Goal: Check status: Check status

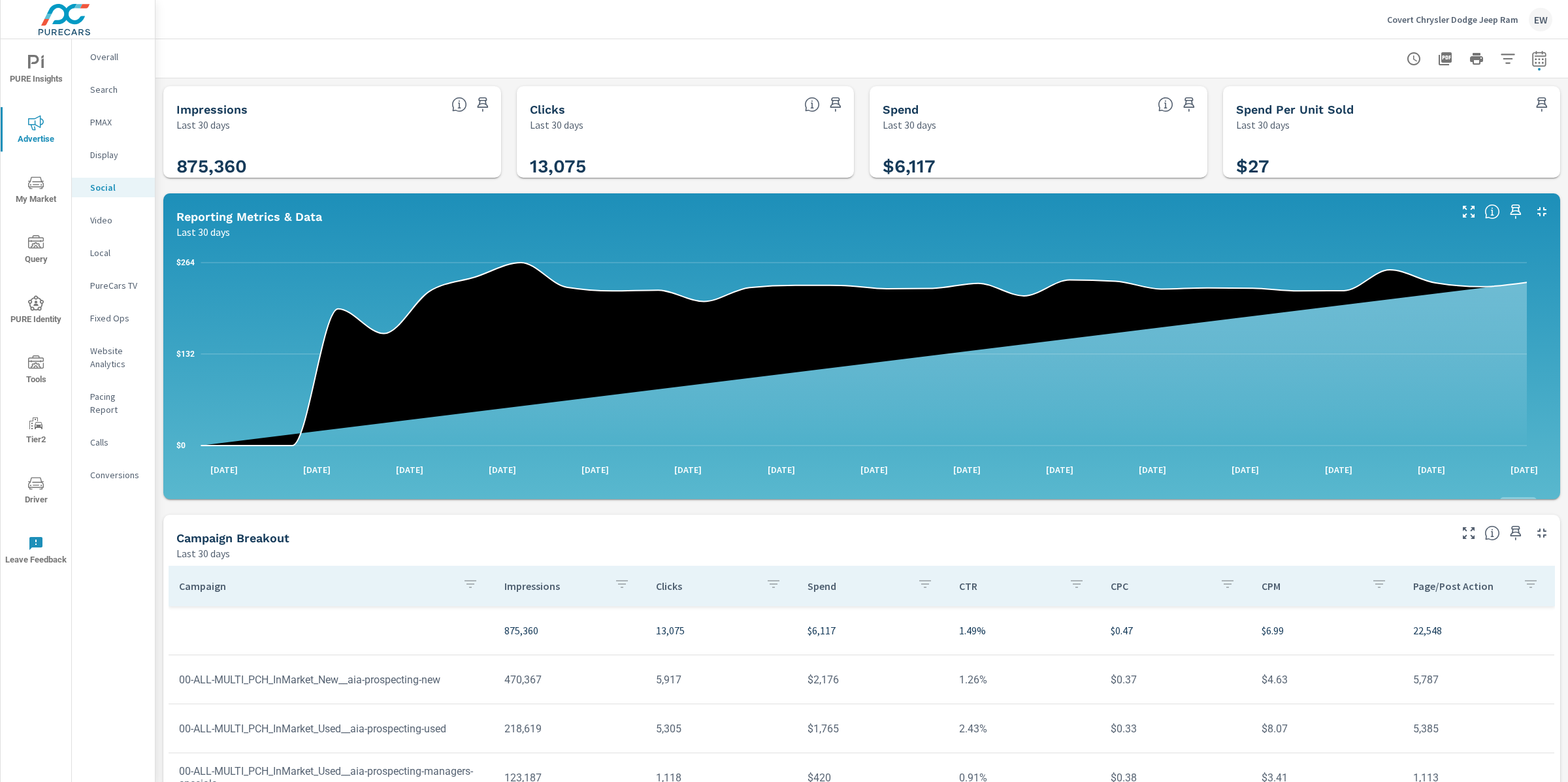
scroll to position [367, 0]
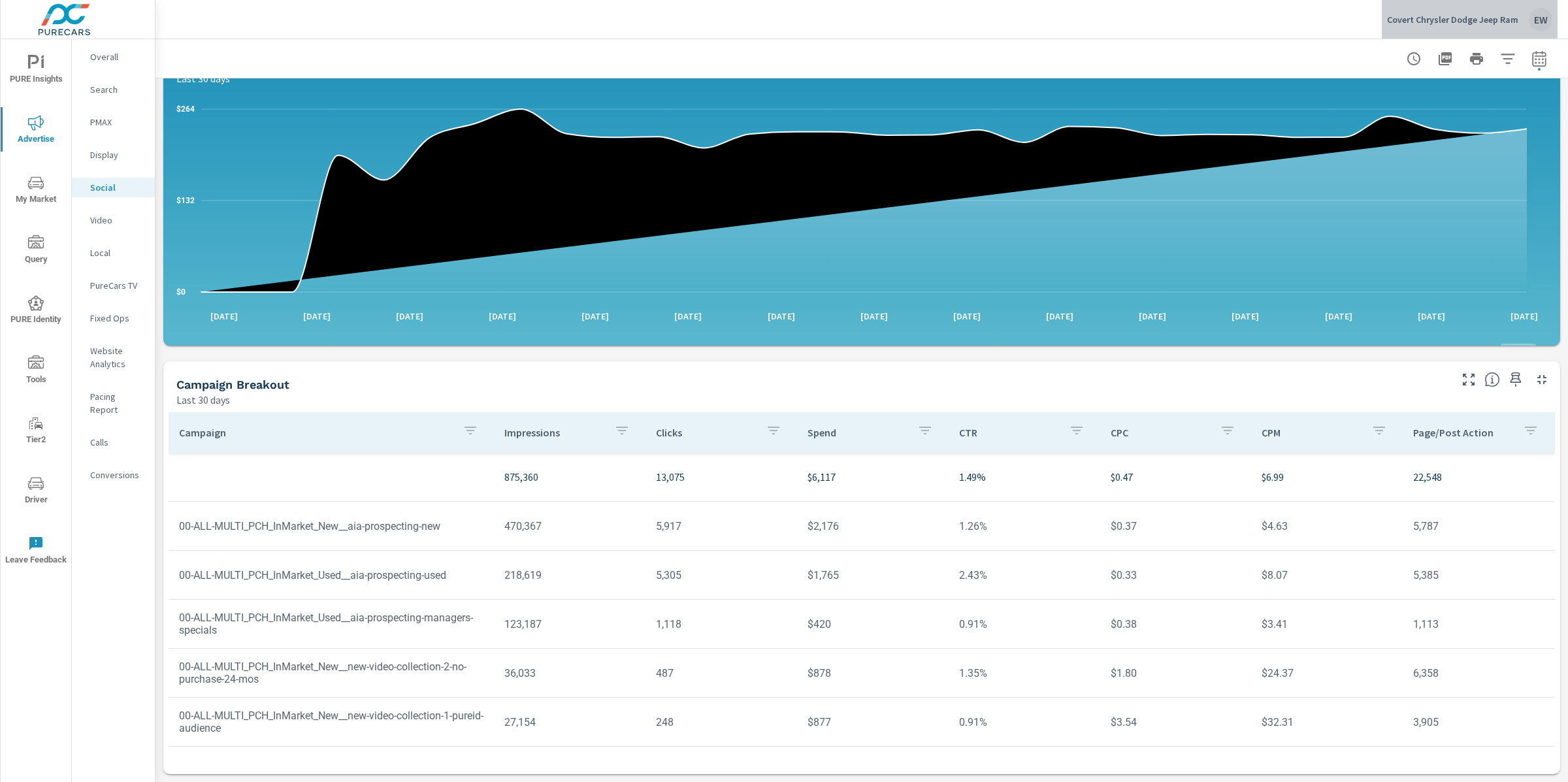
click at [1429, 18] on p "Covert Chrysler Dodge Jeep Ram" at bounding box center [1453, 19] width 131 height 12
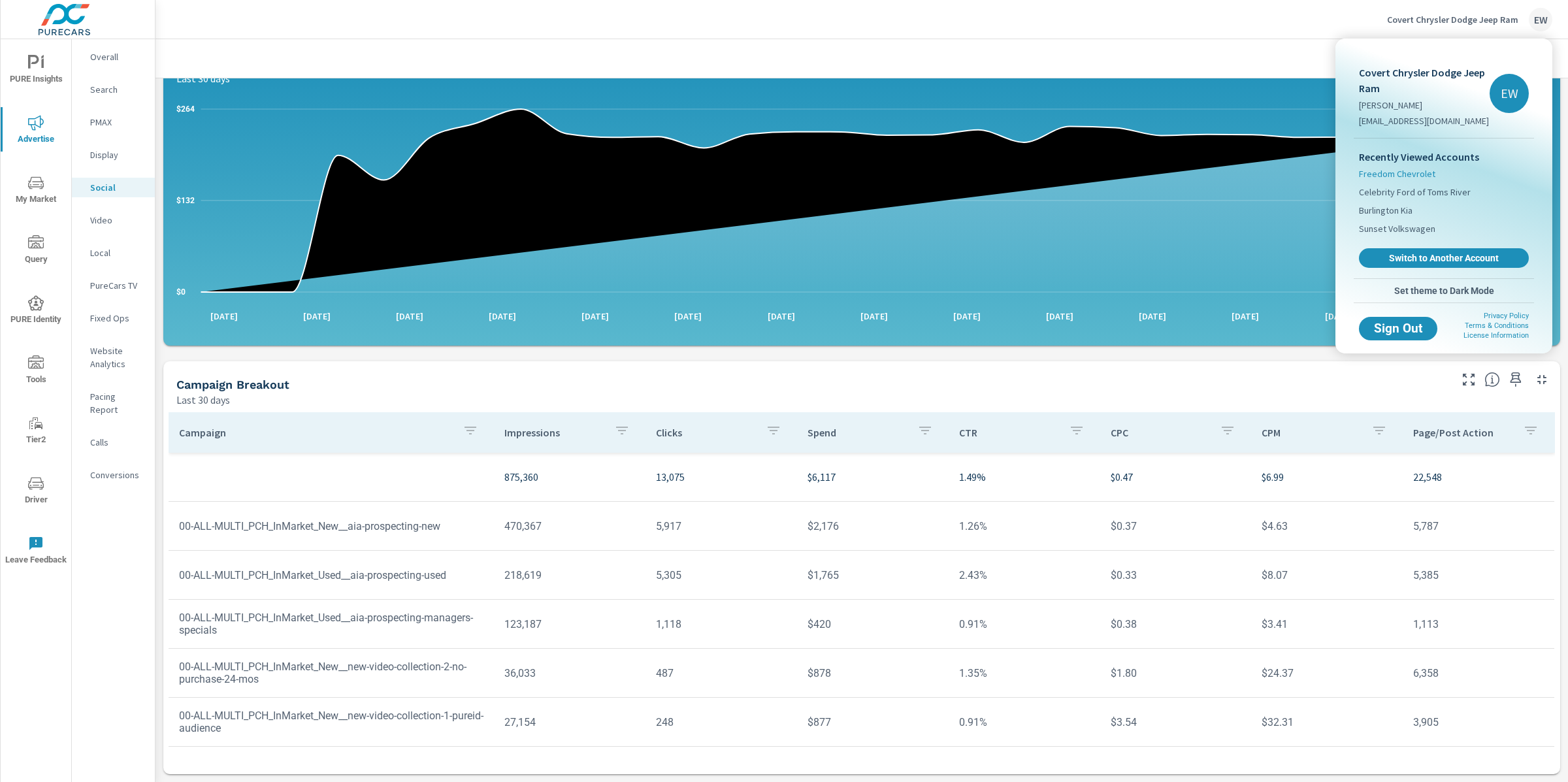
click at [1404, 180] on span "Freedom Chevrolet" at bounding box center [1397, 173] width 76 height 13
